Goal: Task Accomplishment & Management: Complete application form

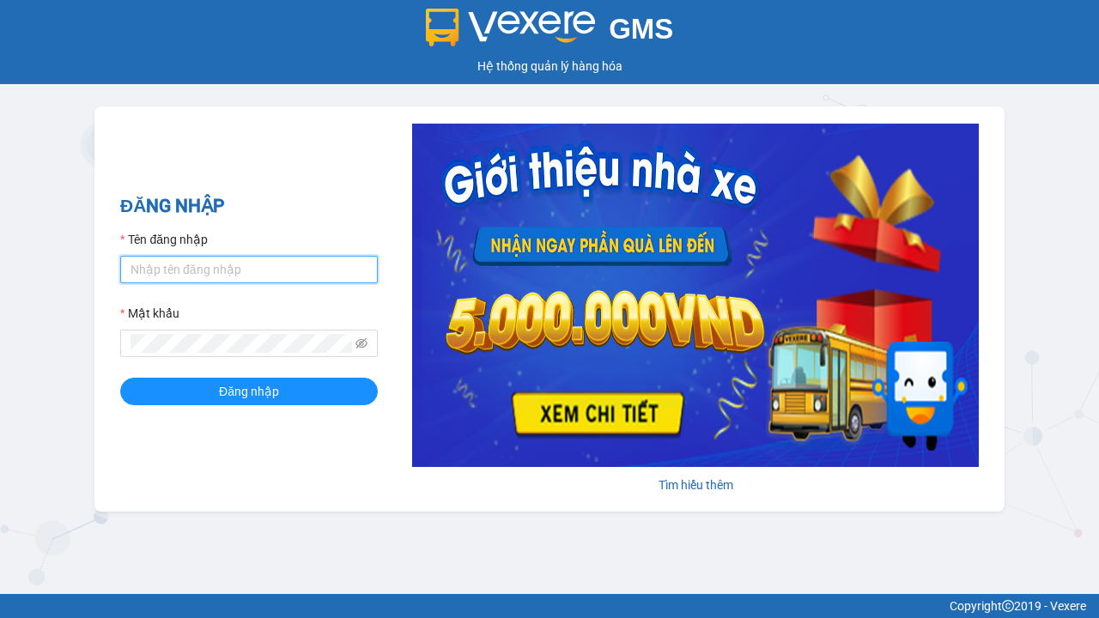
click at [249, 269] on input "Tên đăng nhập" at bounding box center [248, 269] width 257 height 27
type input "ly.xtl"
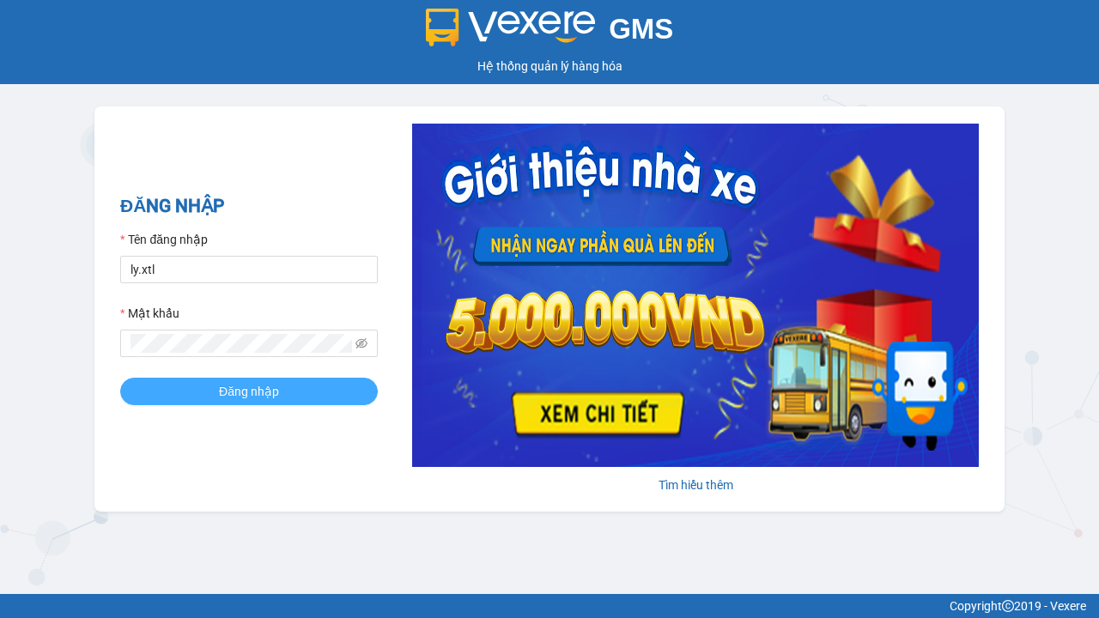
click at [249, 390] on span "Đăng nhập" at bounding box center [249, 391] width 60 height 19
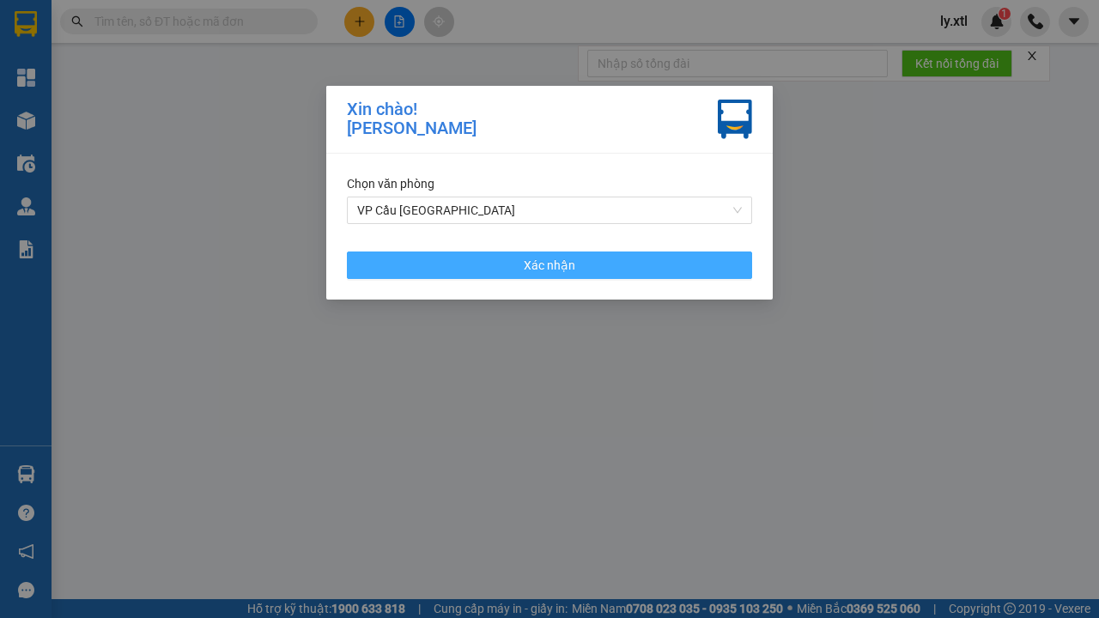
click at [549, 264] on span "Xác nhận" at bounding box center [549, 265] width 51 height 19
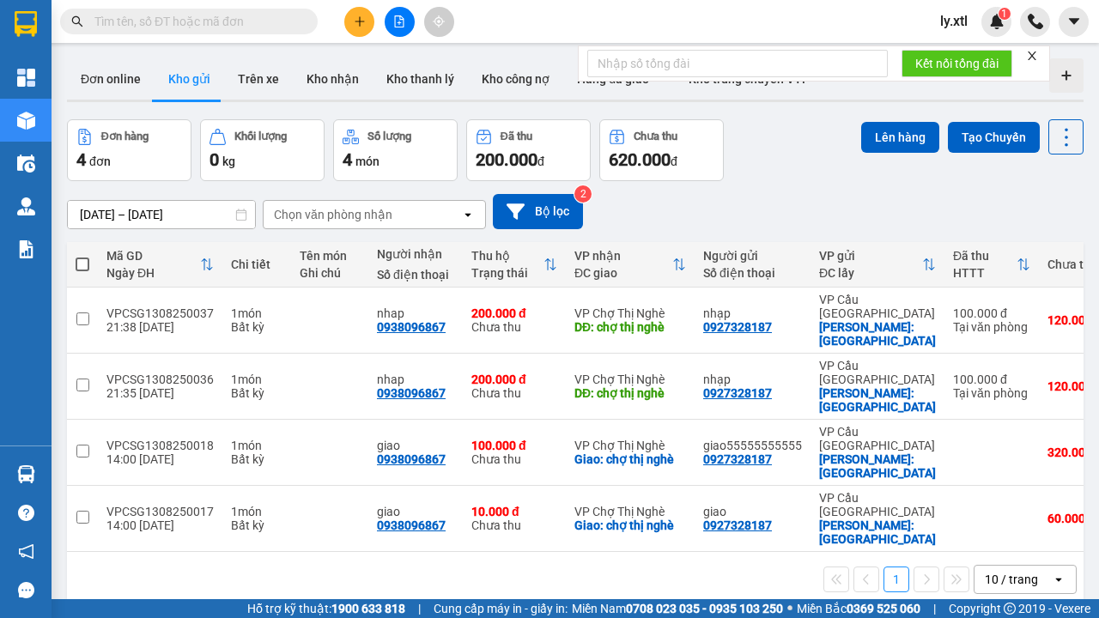
click at [359, 21] on icon "plus" at bounding box center [358, 21] width 9 height 1
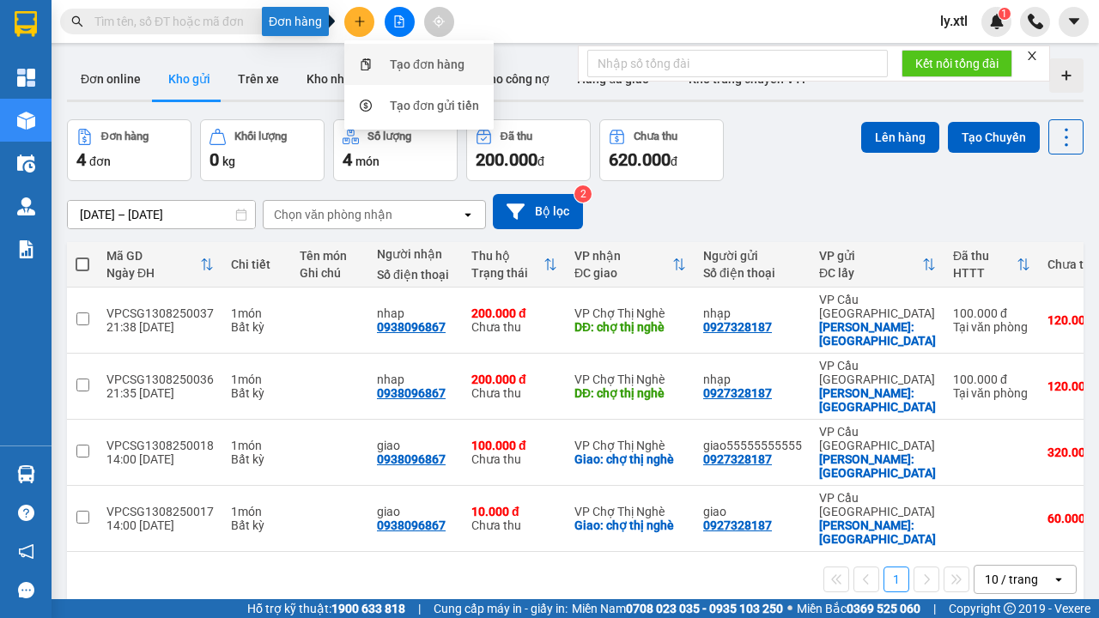
click at [419, 64] on div "Tạo đơn hàng" at bounding box center [427, 64] width 75 height 19
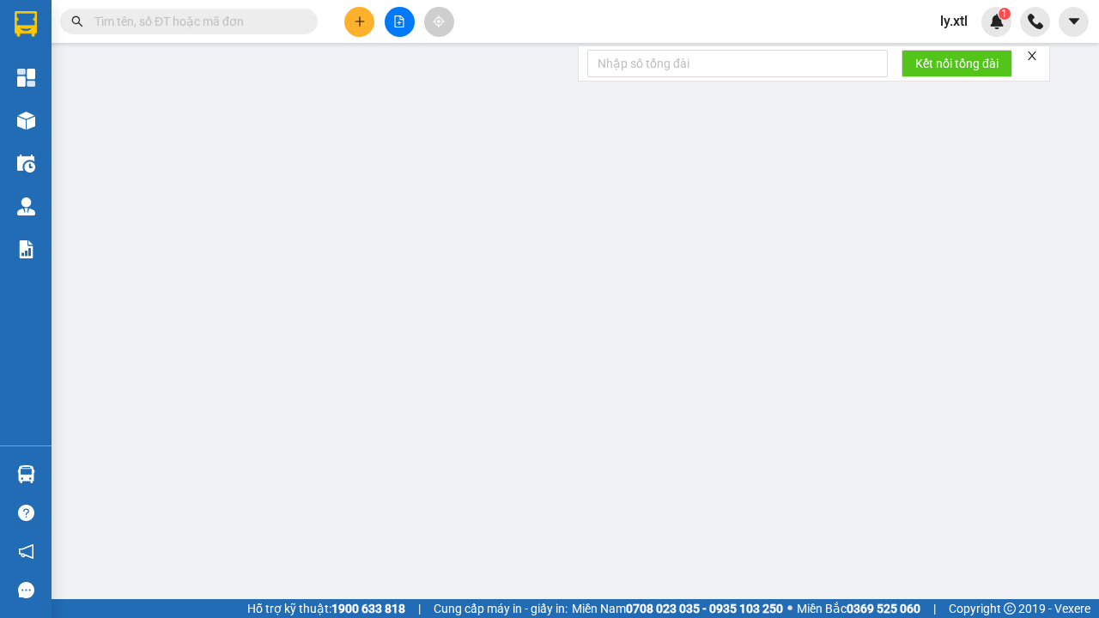
type input "0927328187"
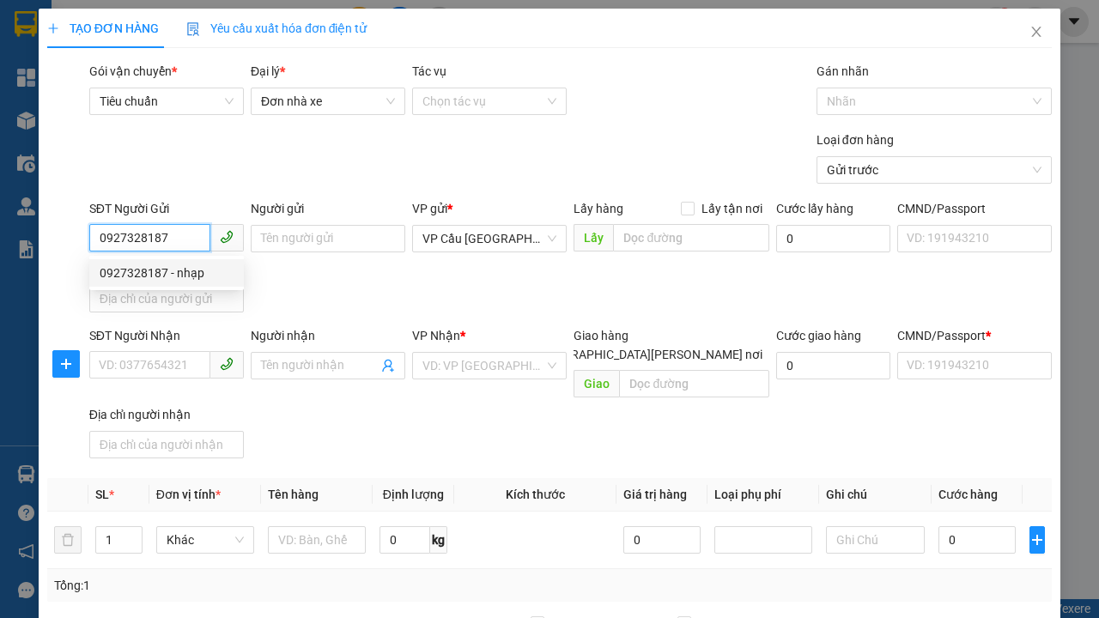
click at [166, 273] on div "0927328187 - nhạp" at bounding box center [167, 272] width 134 height 19
type input "nhạp"
checkbox input "true"
type input "[GEOGRAPHIC_DATA]"
type input "123456789112"
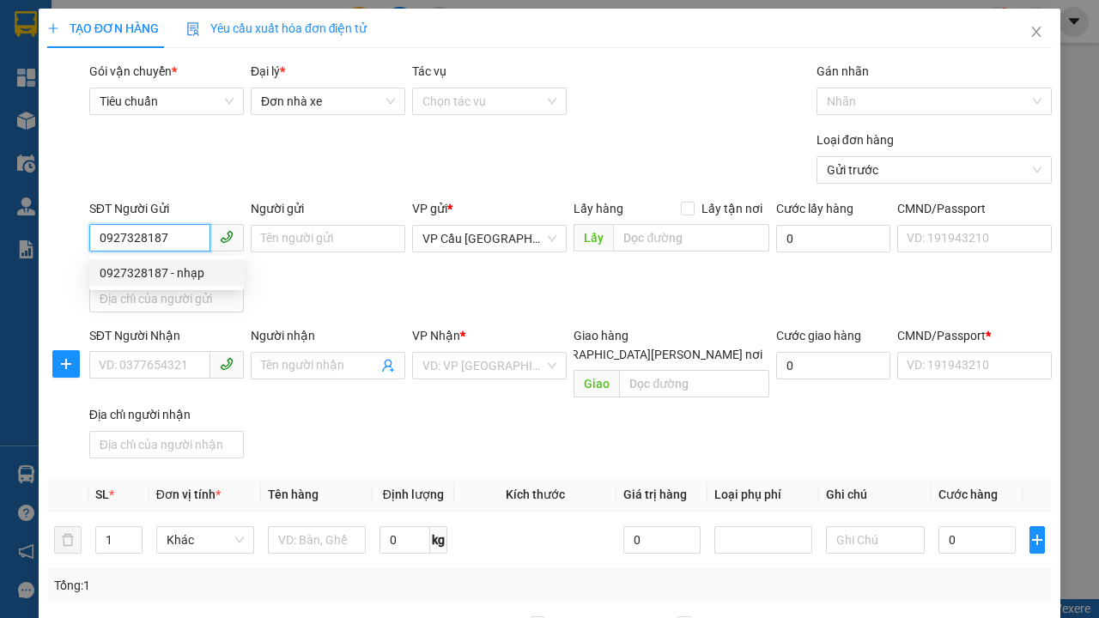
type input "0938096867"
type input "nhap"
type input "chợ thị nghè"
type input "10.000"
type input "123456789456"
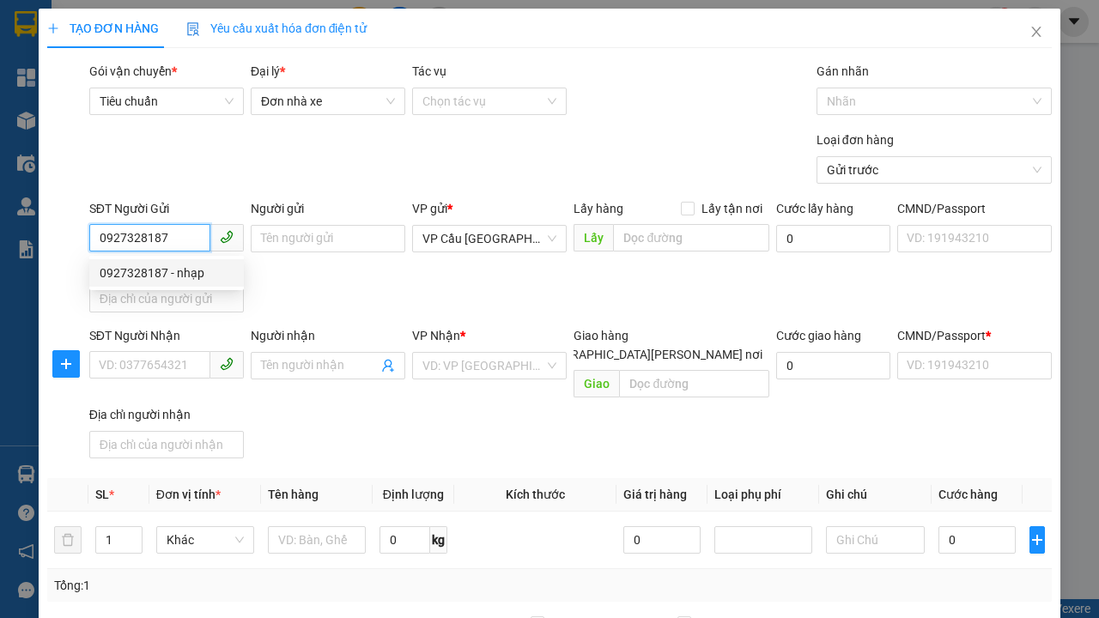
type input "200.000"
type input "15.000"
type input "20.000"
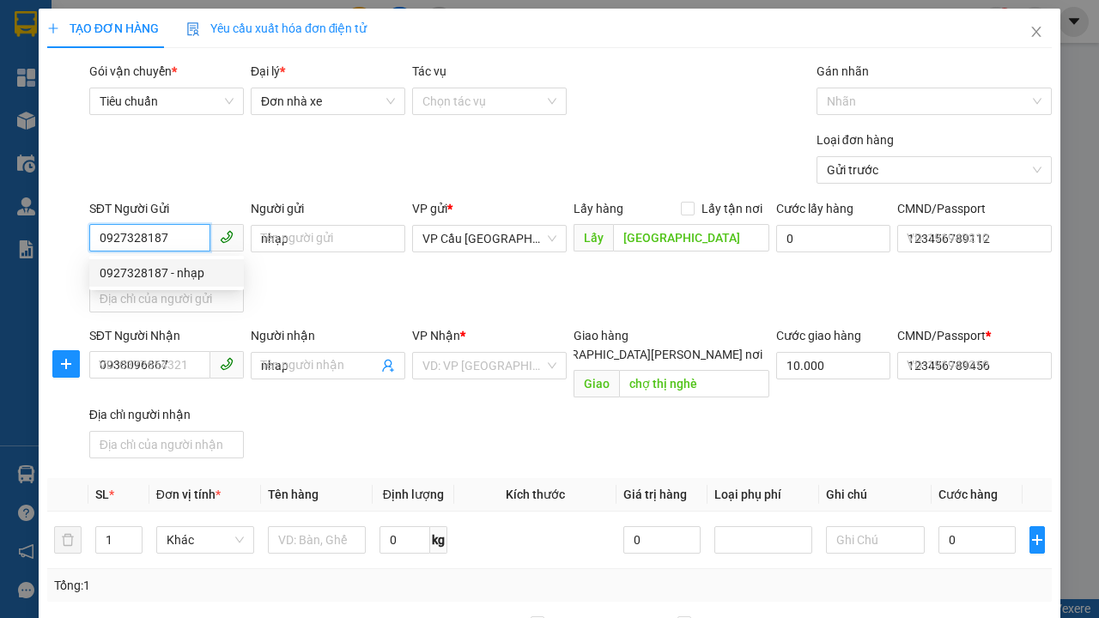
type input "0927328187"
type input "320.000"
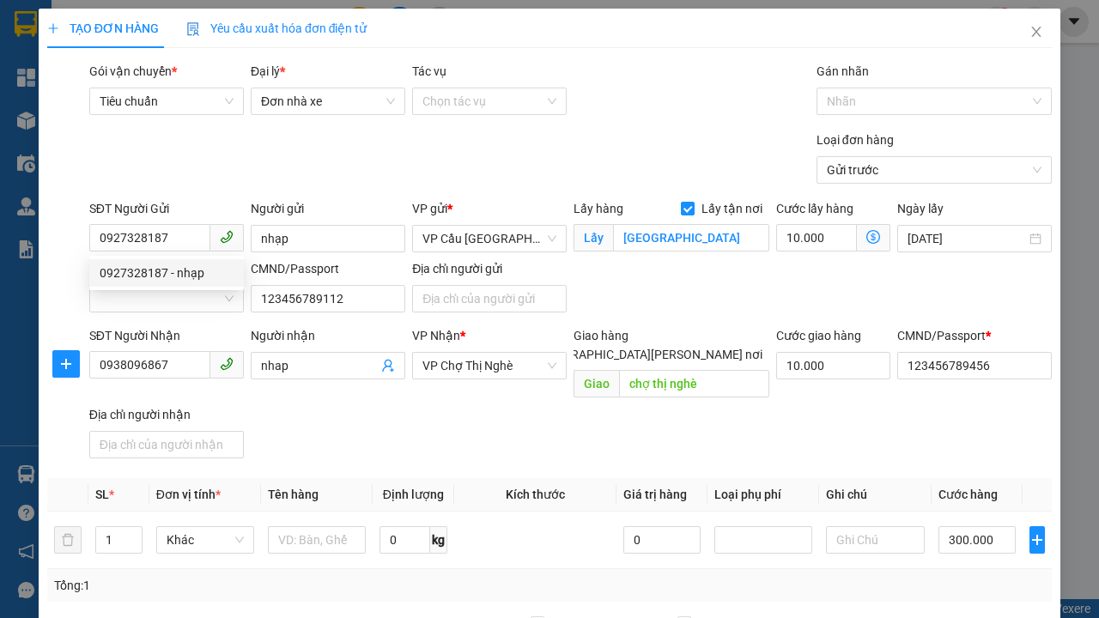
scroll to position [328, 0]
